Goal: Task Accomplishment & Management: Use online tool/utility

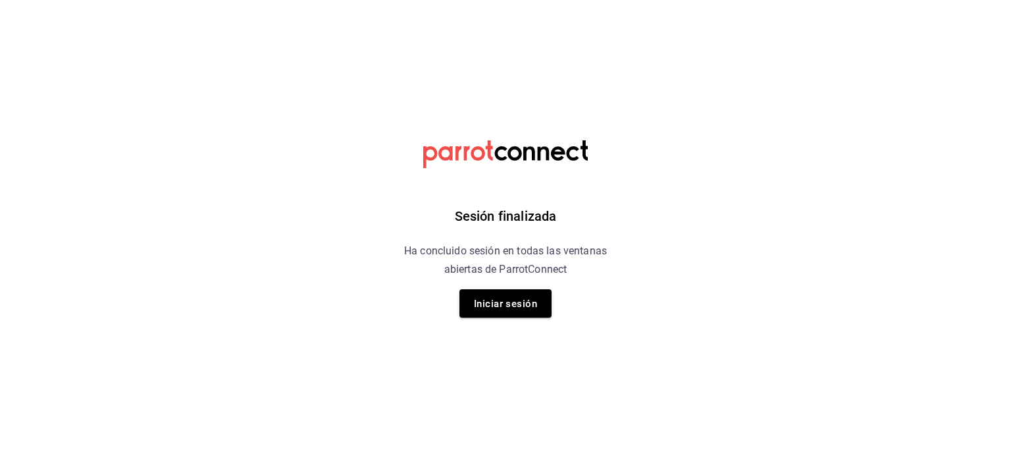
click at [507, 288] on div "Sesión finalizada Ha concluido sesión en todas las ventanas abiertas de ParrotC…" at bounding box center [506, 229] width 333 height 458
click at [517, 304] on font "Iniciar sesión" at bounding box center [505, 304] width 63 height 12
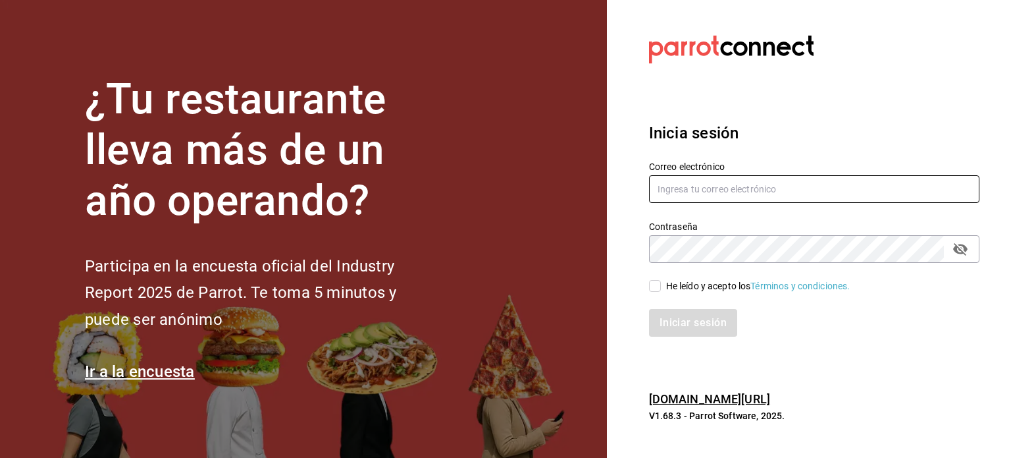
type input "[PERSON_NAME][EMAIL_ADDRESS][DOMAIN_NAME]"
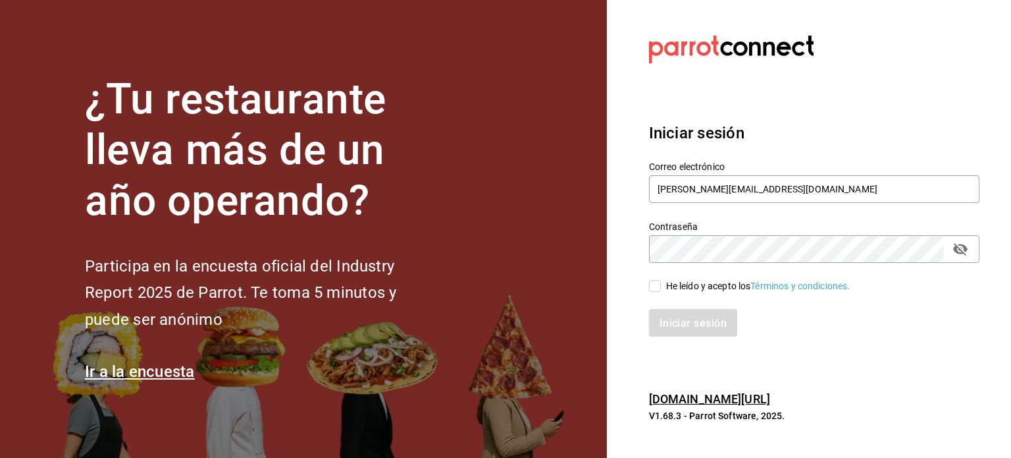
click at [660, 285] on input "He leído y acepto los Términos y condiciones." at bounding box center [655, 286] width 12 height 12
checkbox input "true"
click at [698, 323] on font "Iniciar sesión" at bounding box center [693, 322] width 67 height 13
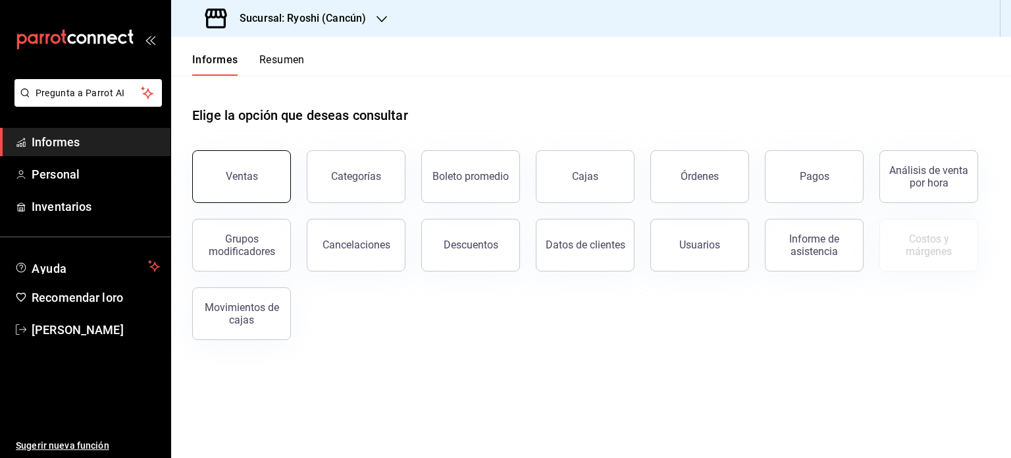
click at [279, 182] on button "Ventas" at bounding box center [241, 176] width 99 height 53
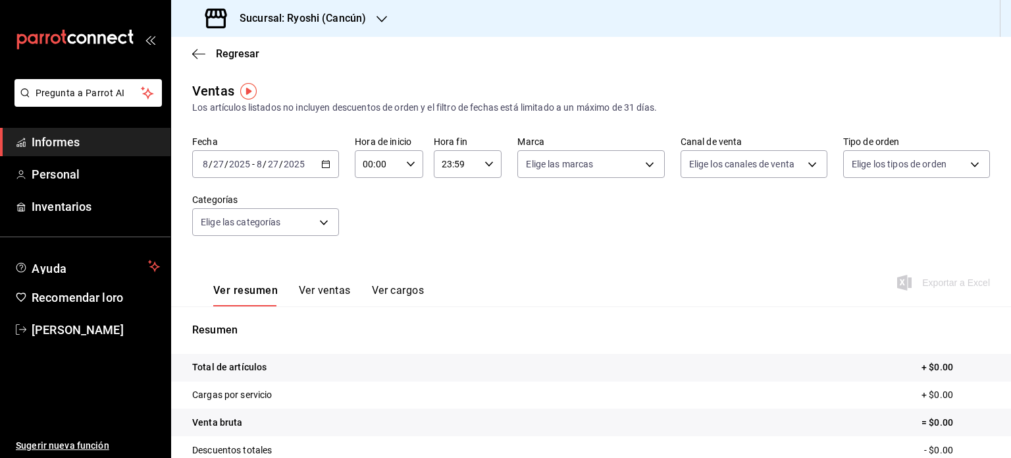
click at [327, 167] on \(Stroke\) "button" at bounding box center [326, 164] width 8 height 7
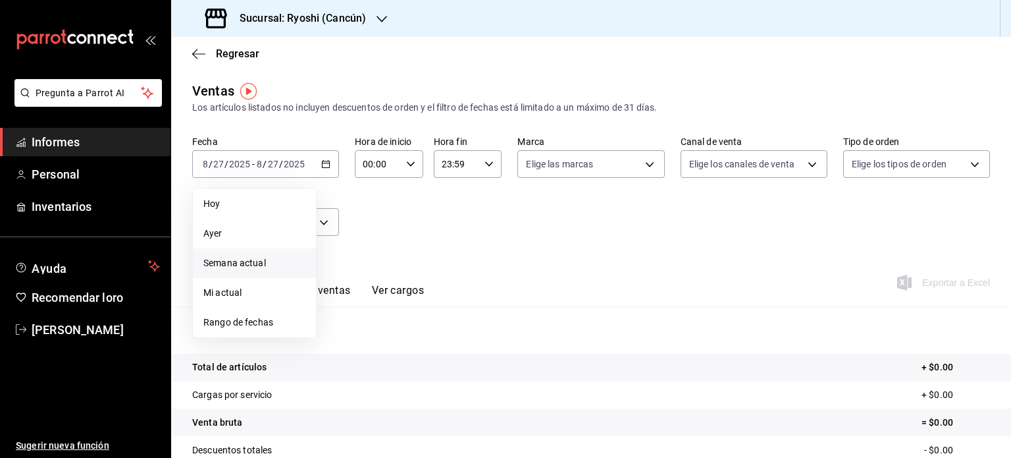
click at [275, 257] on span "Semana actual" at bounding box center [254, 263] width 102 height 14
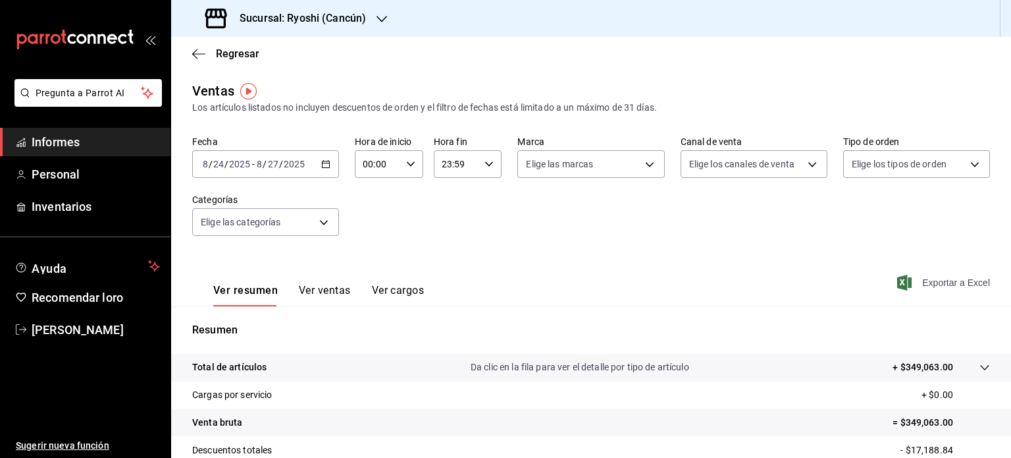
click at [969, 284] on font "Exportar a Excel" at bounding box center [957, 282] width 68 height 11
